Goal: Task Accomplishment & Management: Use online tool/utility

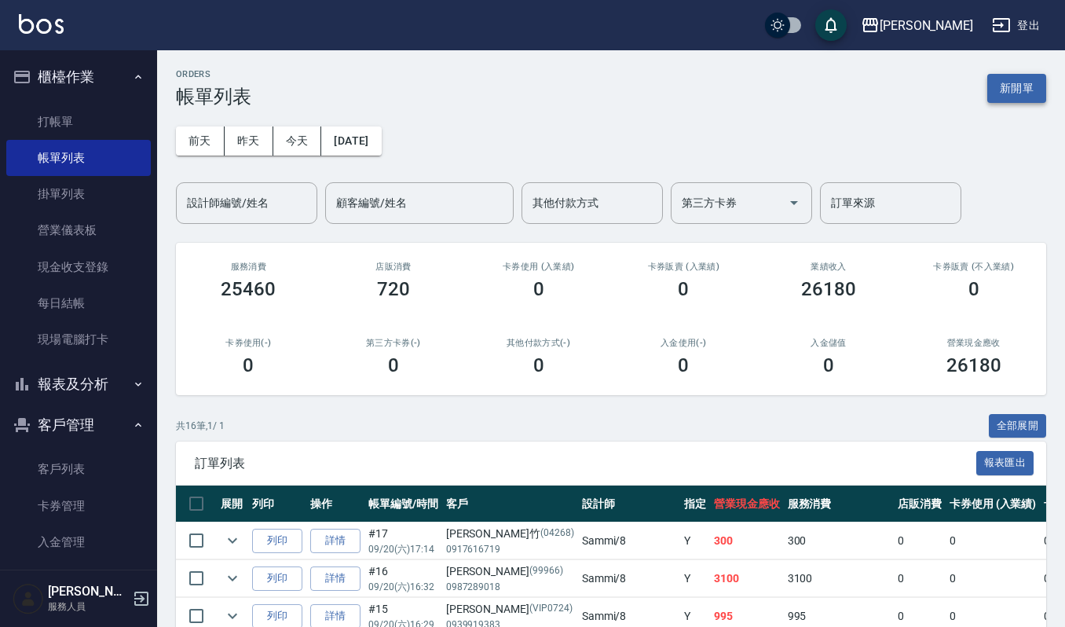
click at [1039, 86] on button "新開單" at bounding box center [1017, 88] width 59 height 29
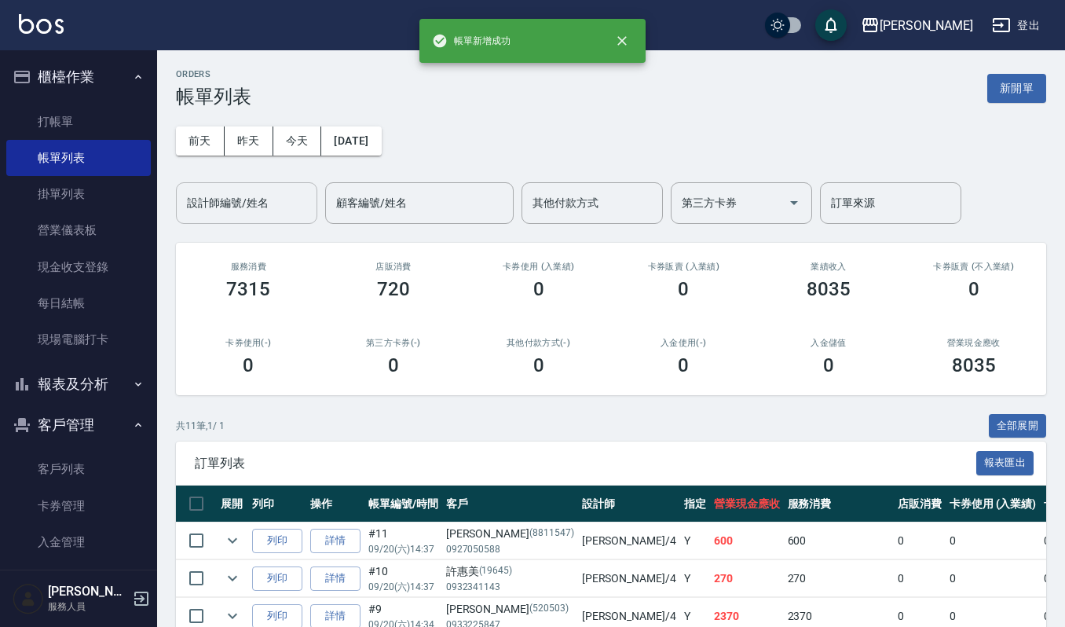
scroll to position [16, 0]
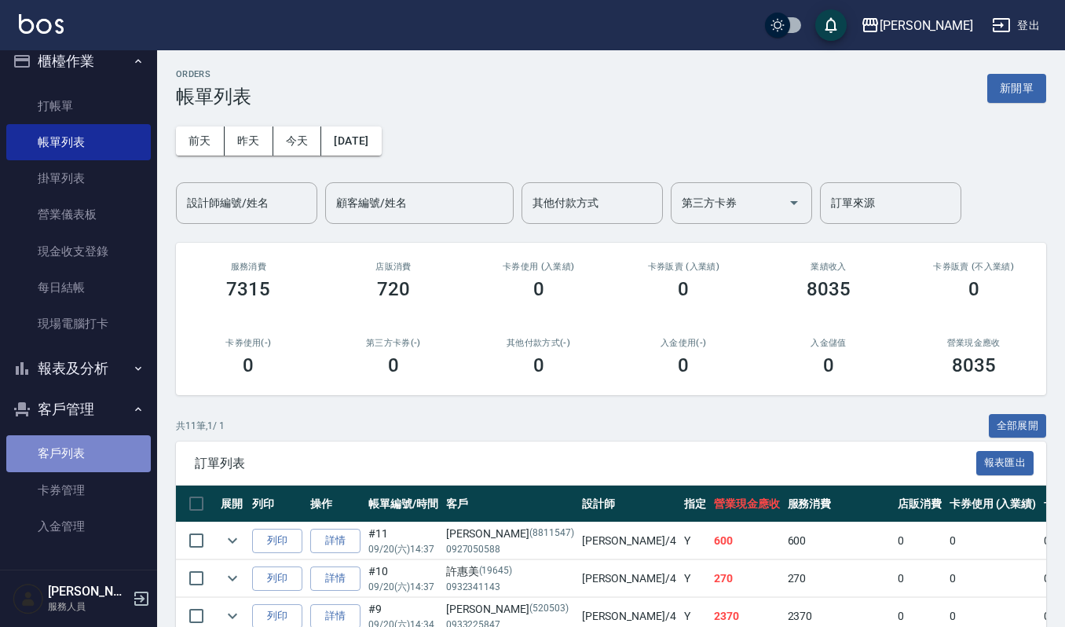
click at [82, 457] on link "客戶列表" at bounding box center [78, 453] width 145 height 36
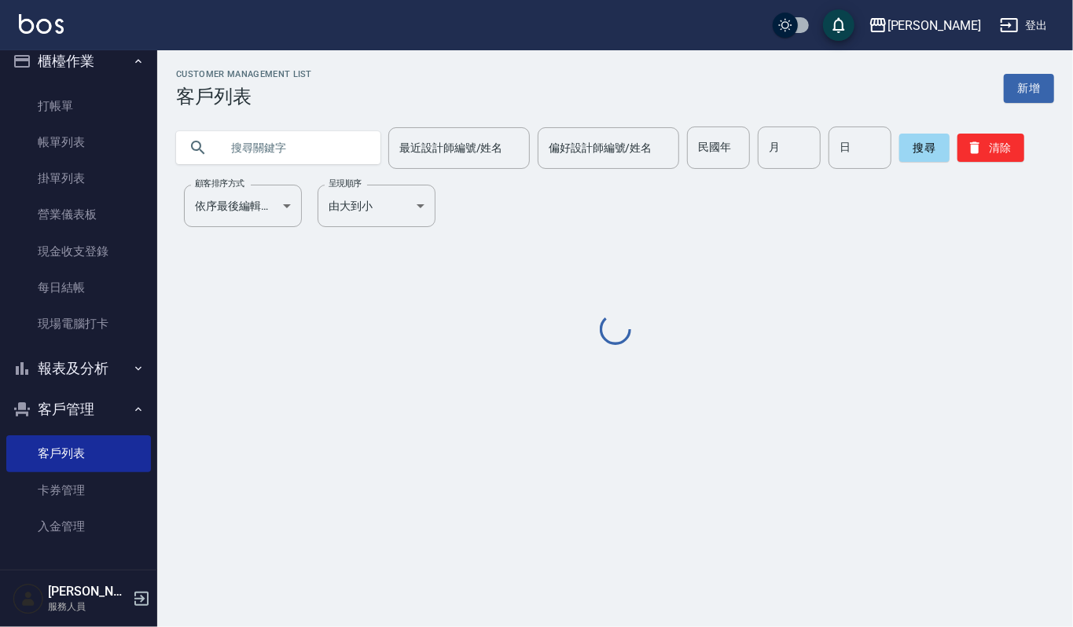
click at [272, 151] on input "text" at bounding box center [294, 148] width 148 height 42
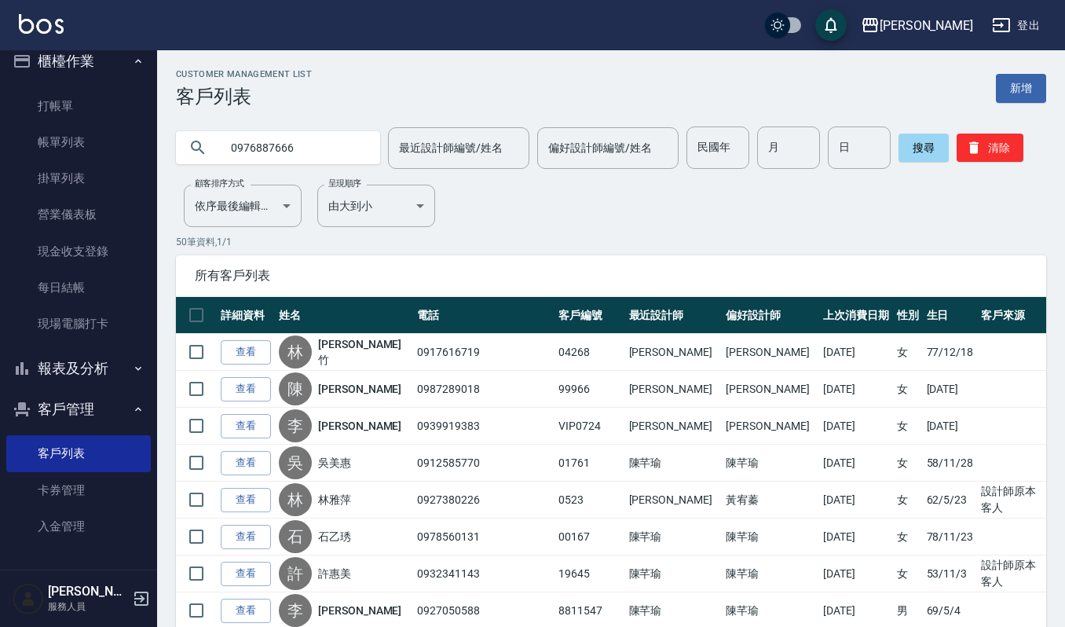
type input "0976887666"
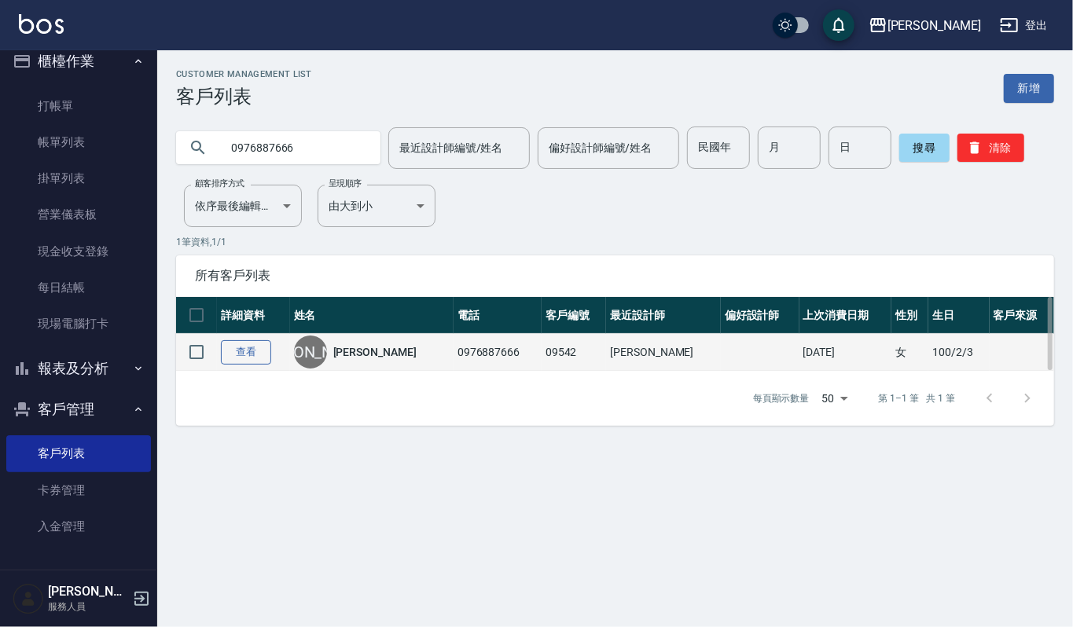
click at [252, 361] on link "查看" at bounding box center [246, 352] width 50 height 24
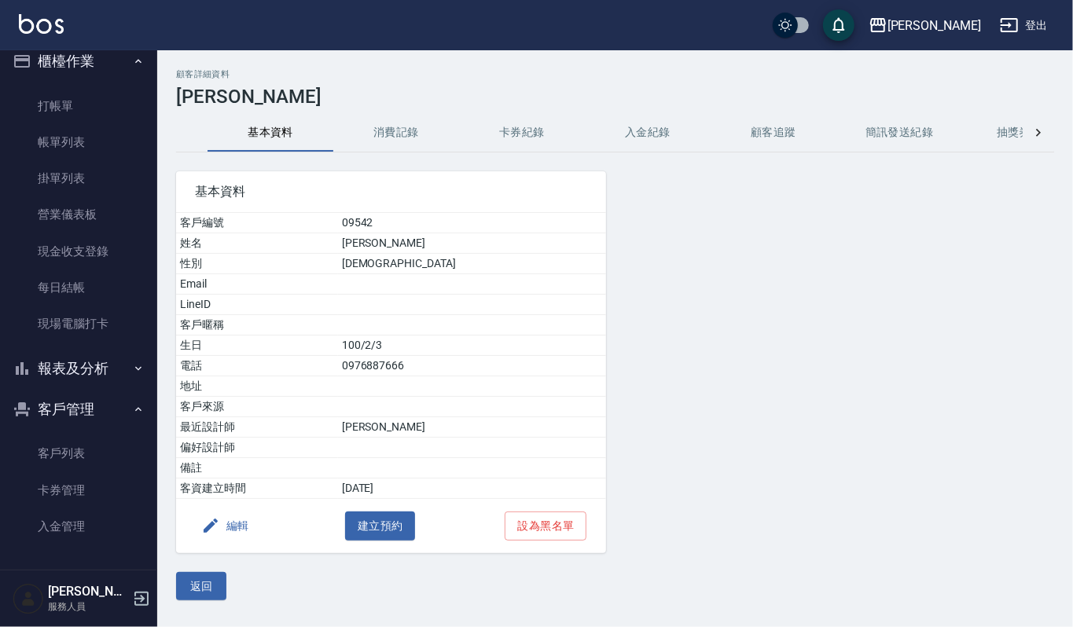
click at [385, 119] on button "消費記錄" at bounding box center [396, 133] width 126 height 38
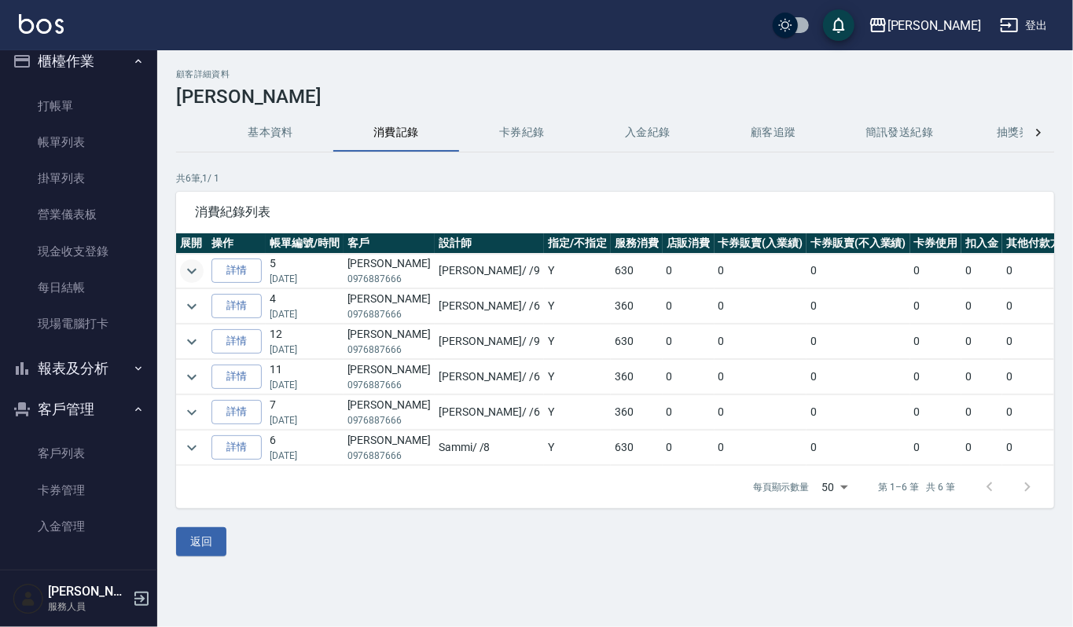
click at [190, 272] on icon "expand row" at bounding box center [191, 271] width 9 height 6
